Goal: Information Seeking & Learning: Learn about a topic

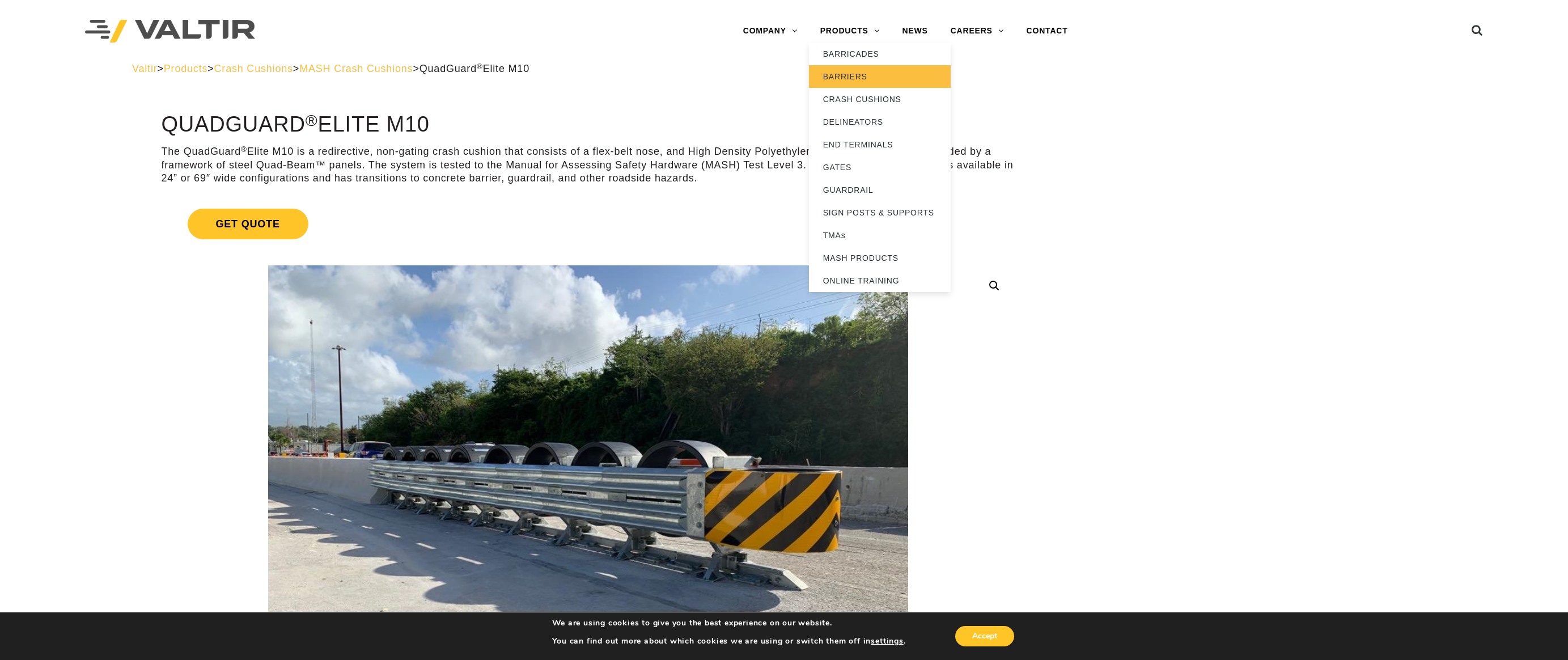
click at [859, 77] on link "BARRIERS" at bounding box center [880, 77] width 142 height 23
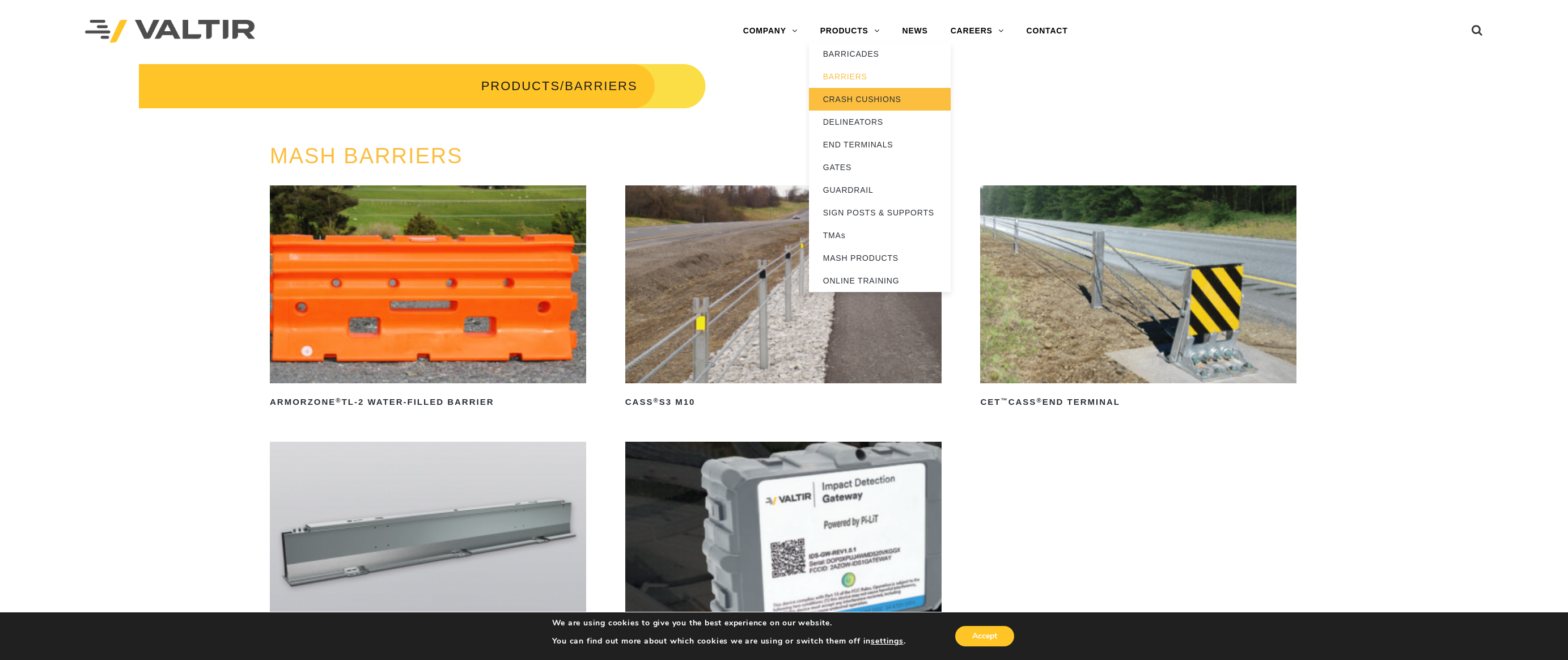
click at [846, 98] on link "CRASH CUSHIONS" at bounding box center [880, 99] width 142 height 23
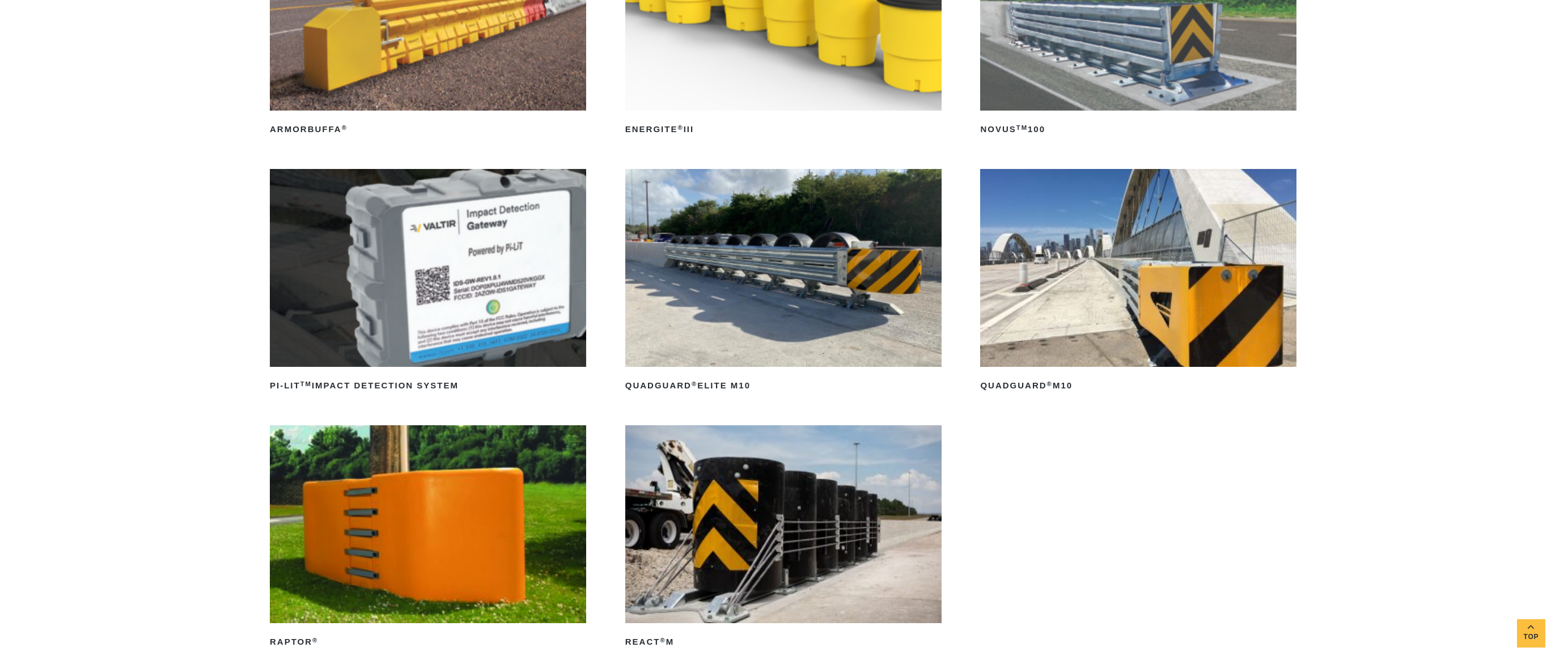
scroll to position [283, 0]
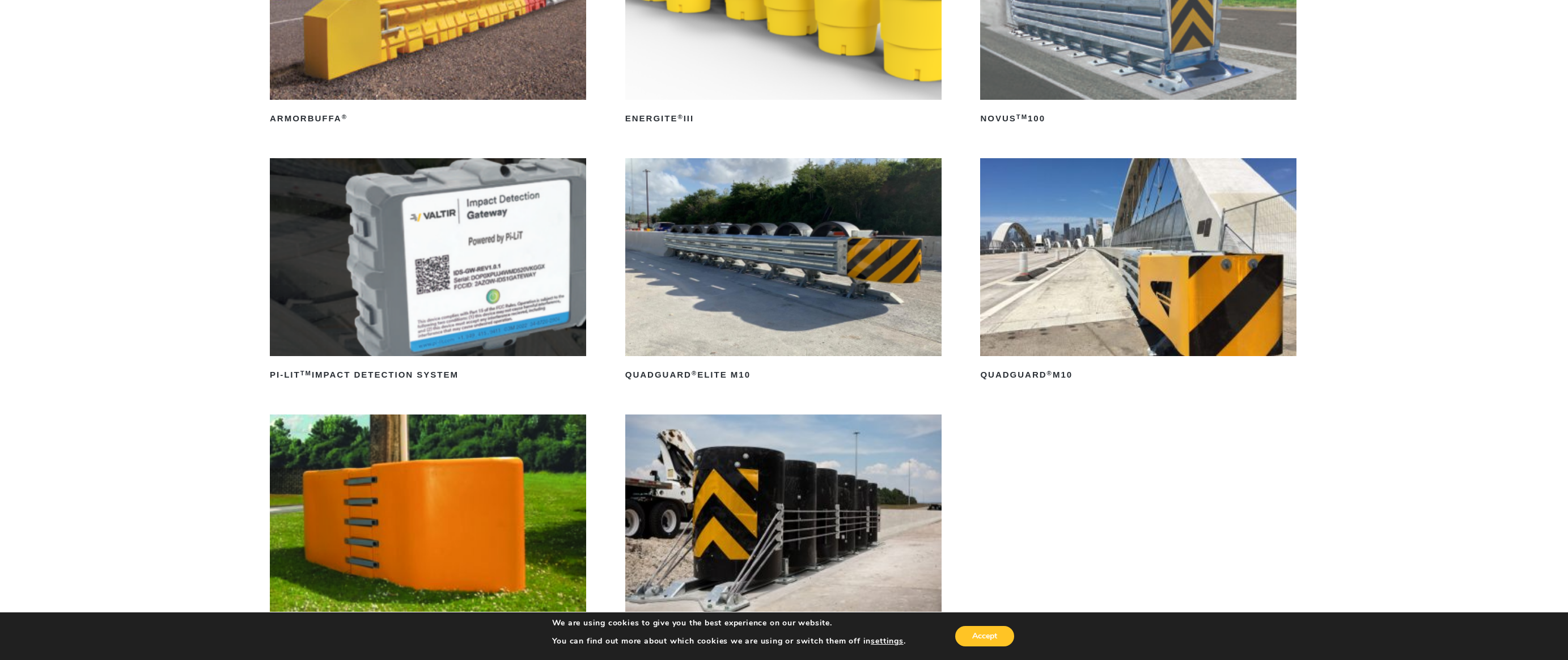
click at [775, 240] on img at bounding box center [783, 257] width 316 height 198
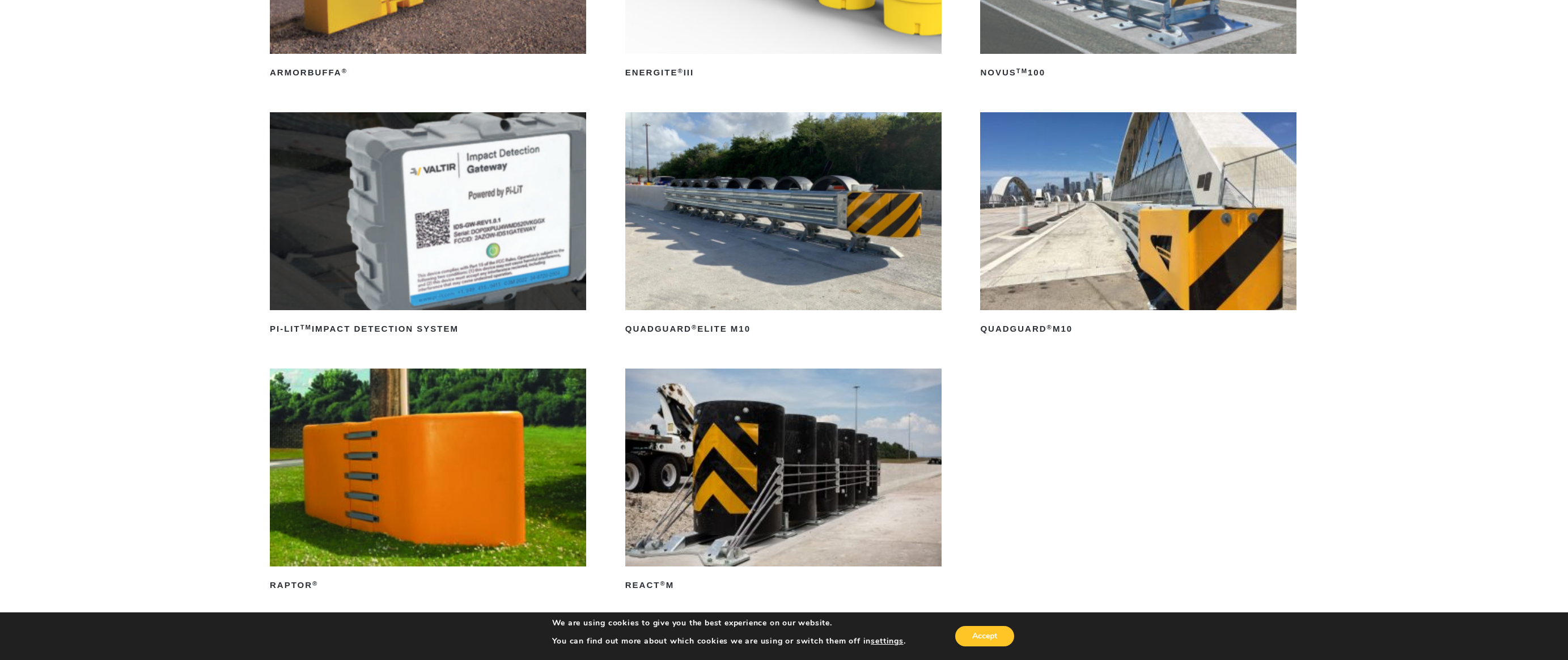
scroll to position [397, 0]
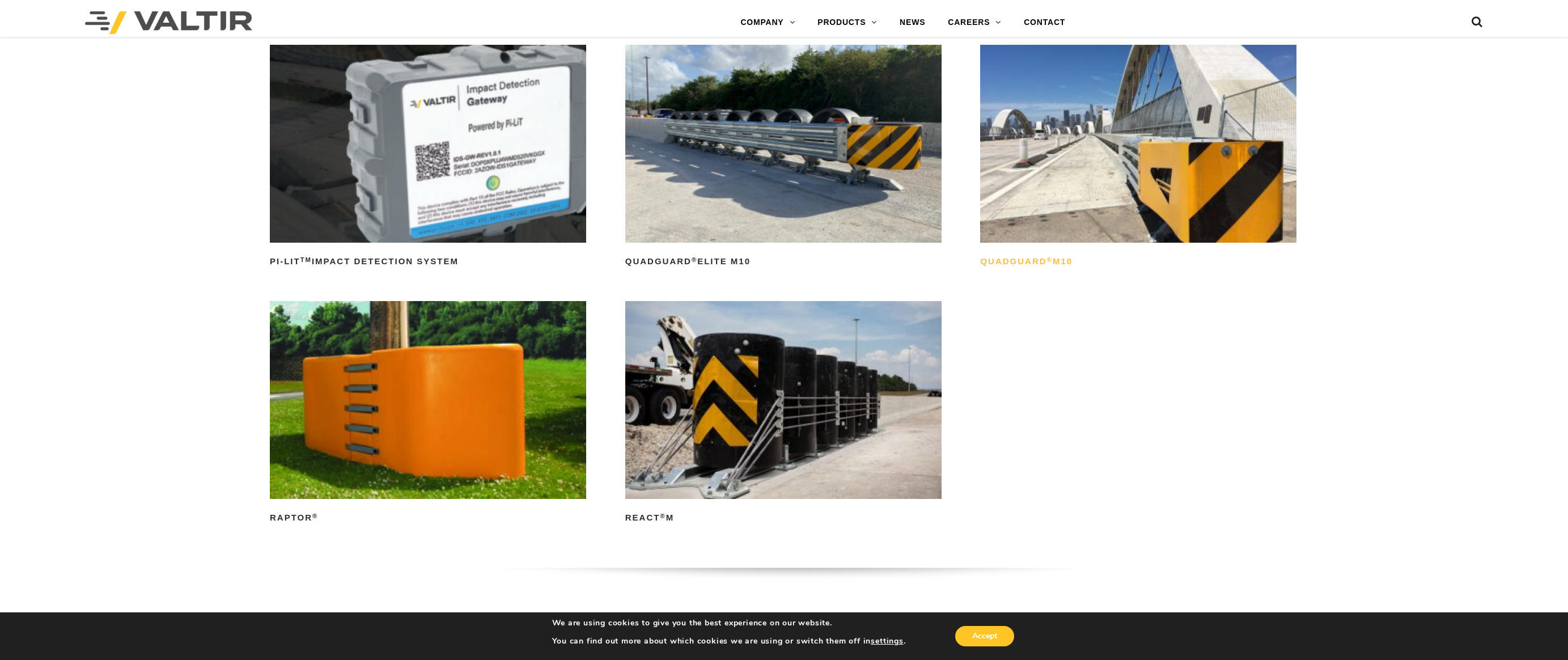
click at [1053, 259] on h2 "QuadGuard ® M10" at bounding box center [1138, 261] width 316 height 18
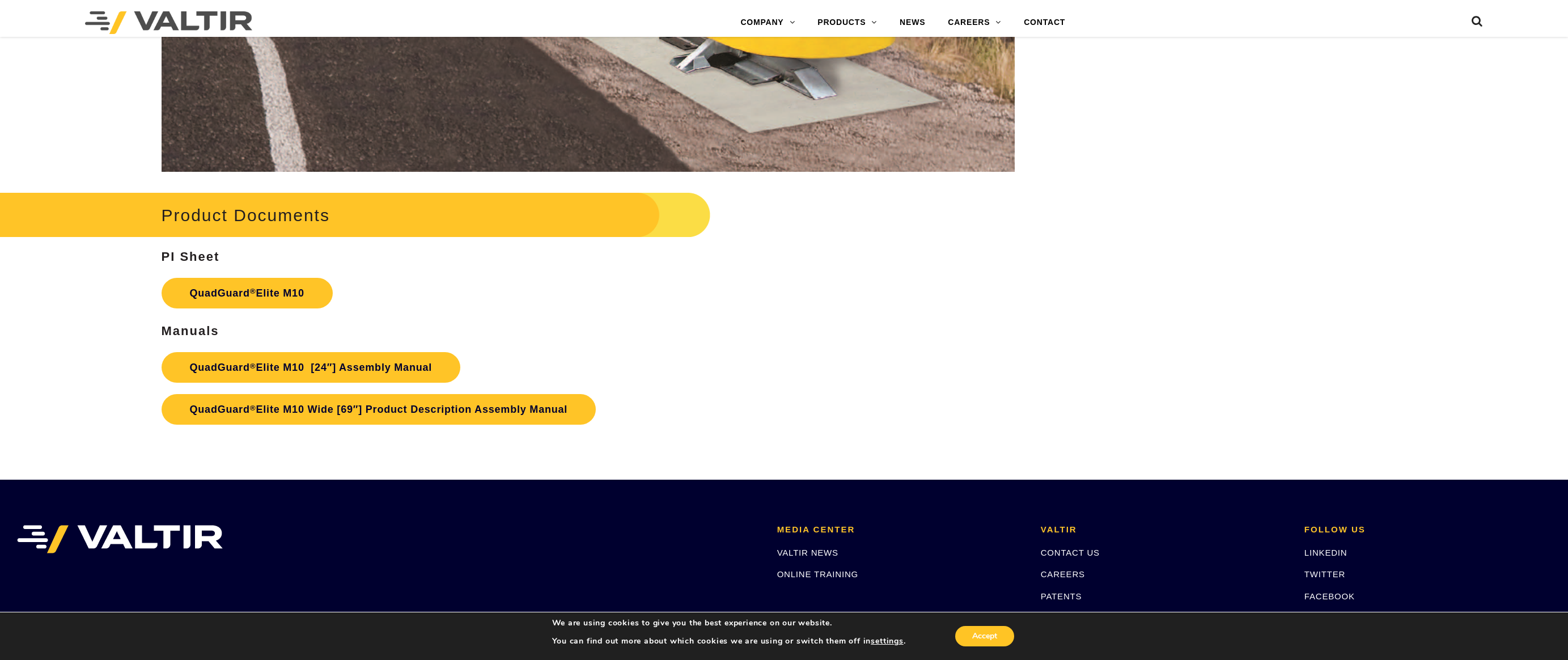
scroll to position [7218, 0]
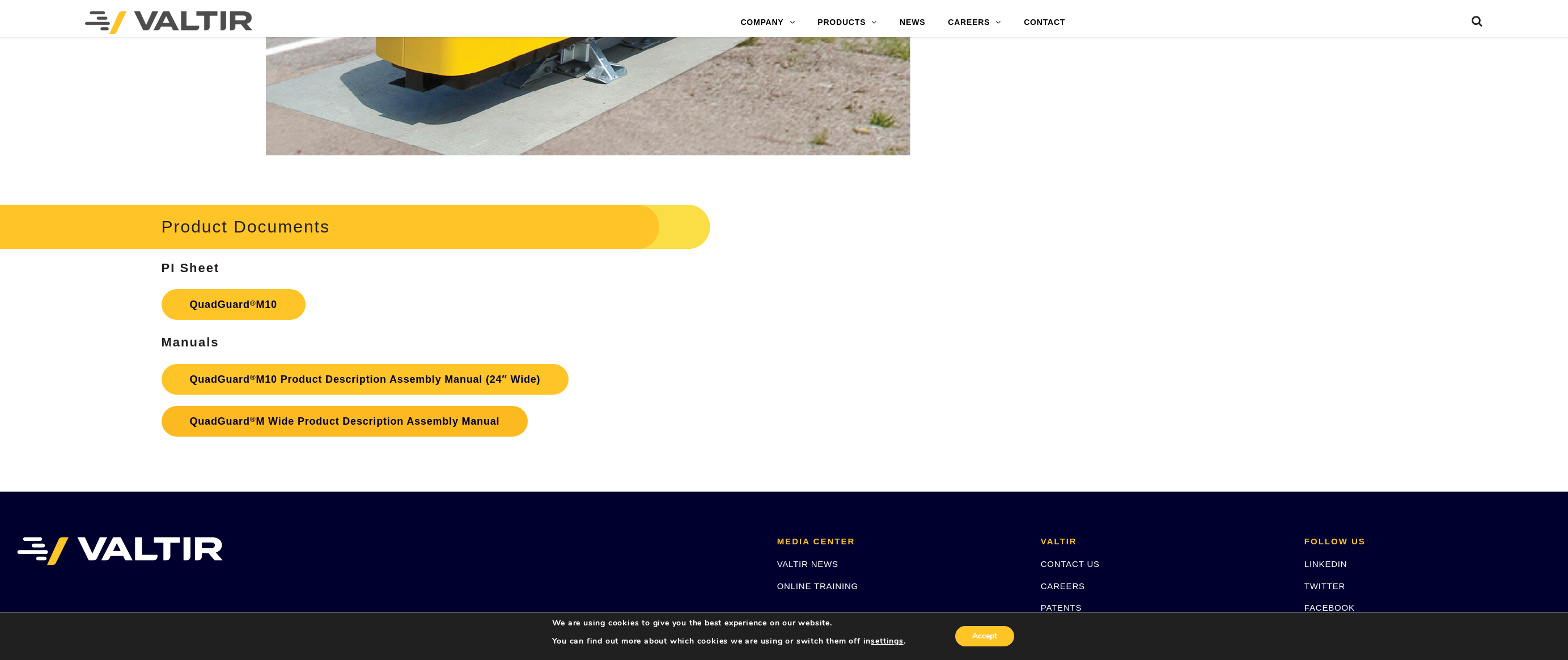
scroll to position [5309, 0]
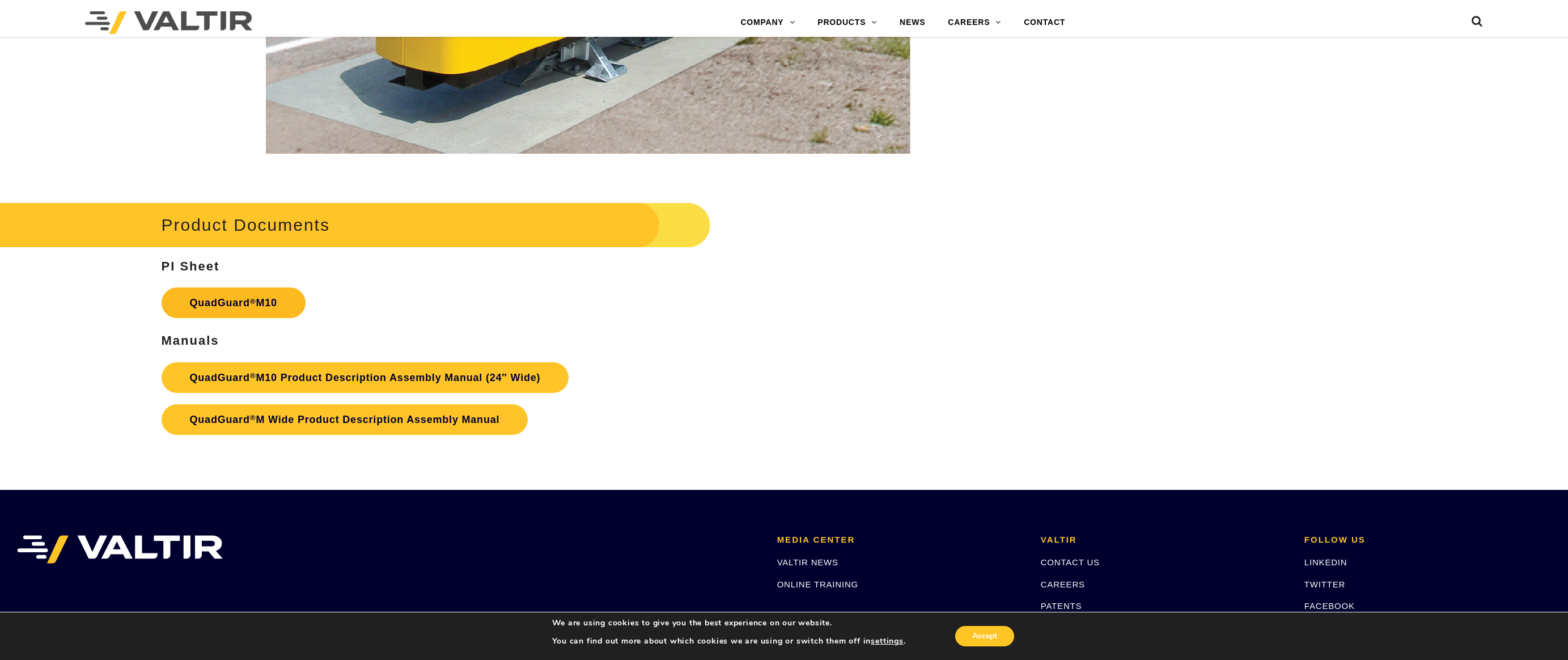
click at [227, 303] on link "QuadGuard ® M10" at bounding box center [234, 303] width 144 height 31
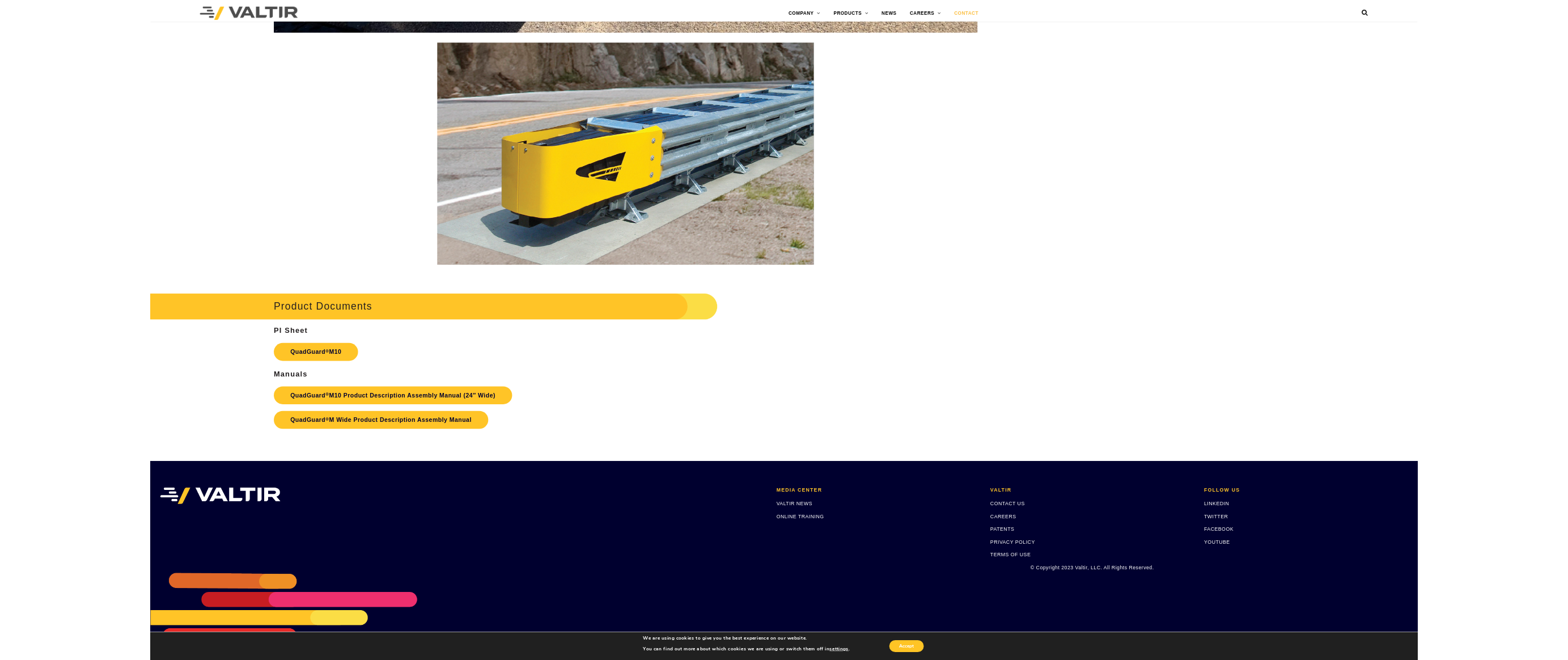
scroll to position [5479, 0]
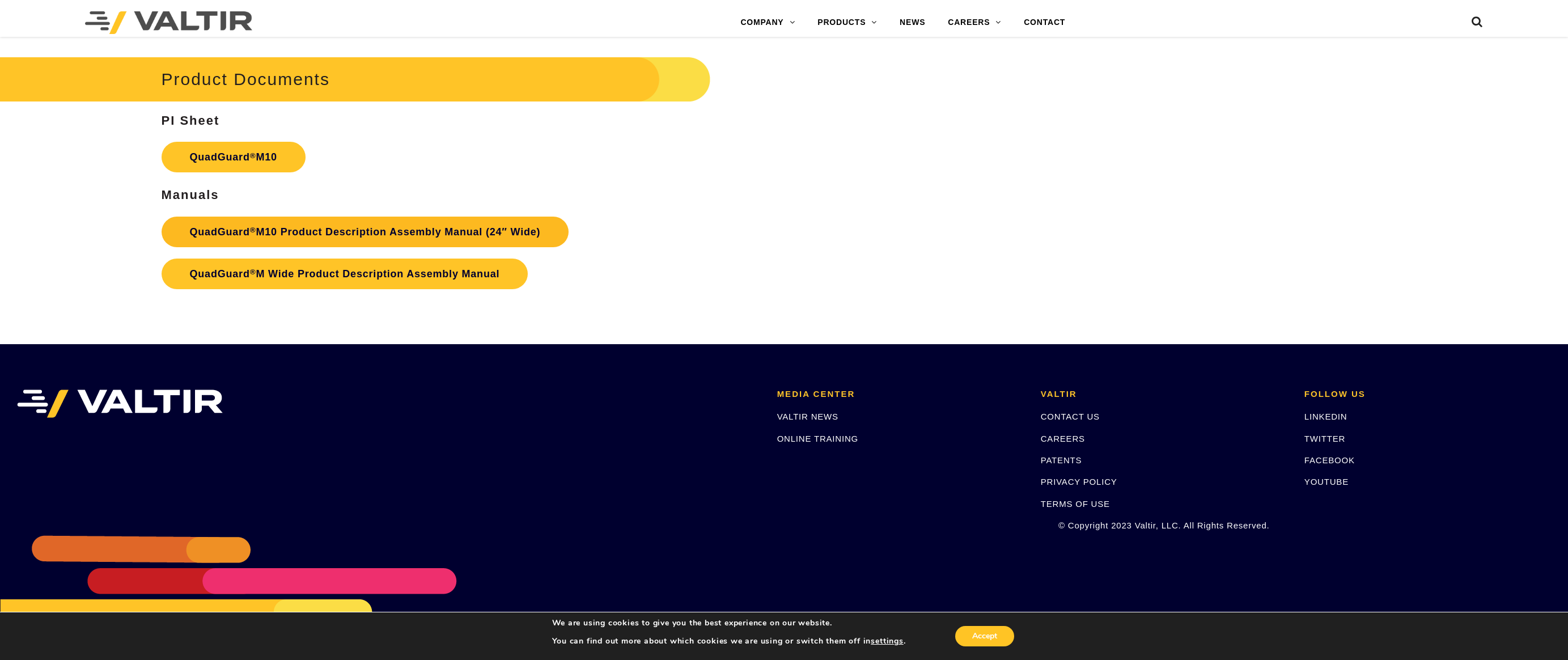
scroll to position [5479, 0]
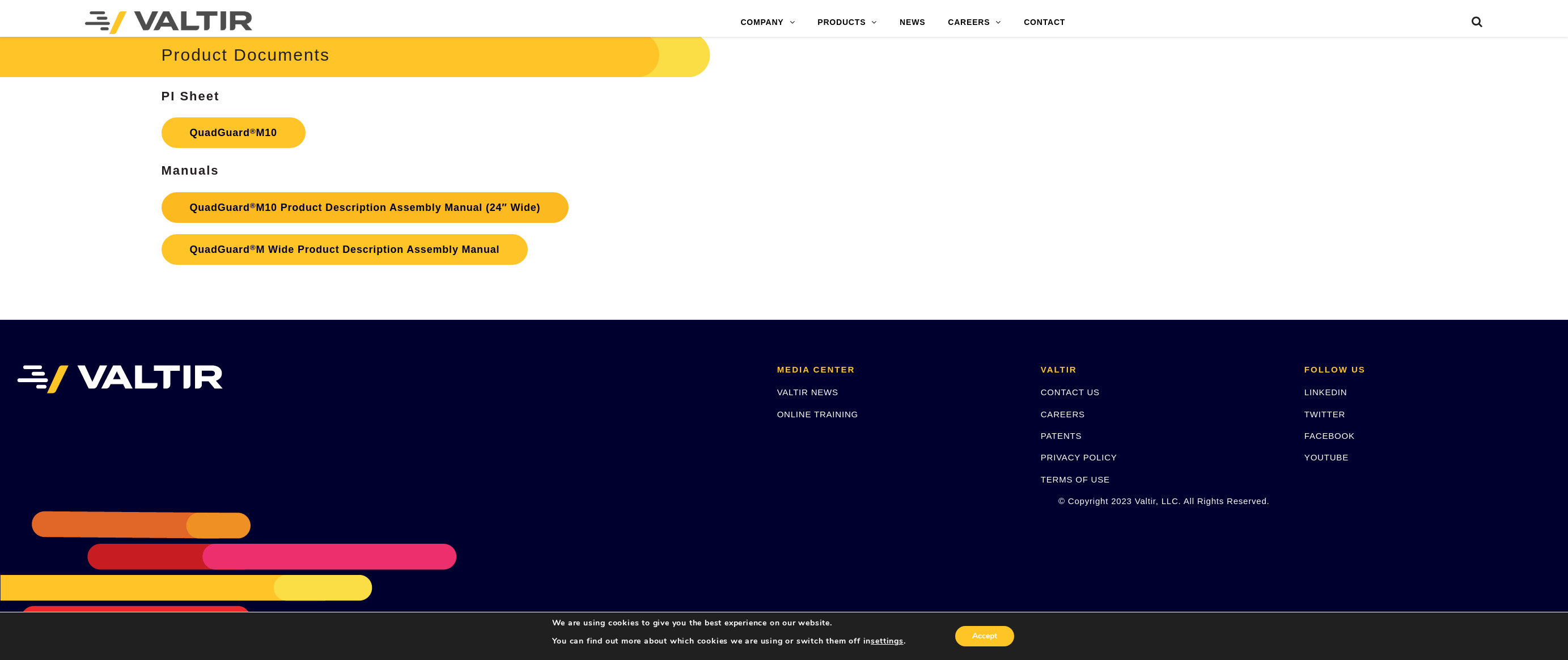
click at [358, 204] on link "QuadGuard ® M10 Product Description Assembly Manual (24″ Wide)" at bounding box center [365, 208] width 407 height 31
